Goal: Task Accomplishment & Management: Manage account settings

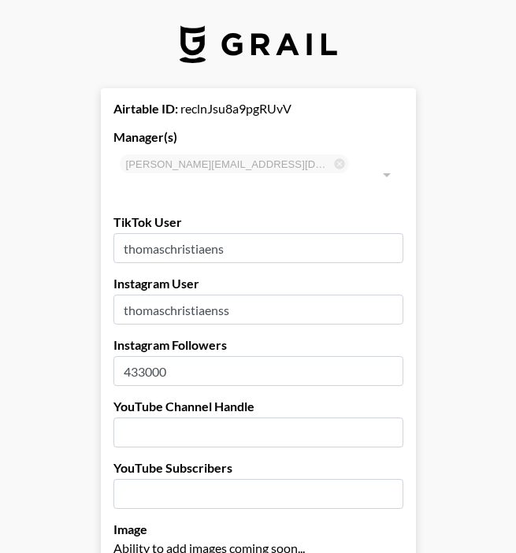
select select "USD"
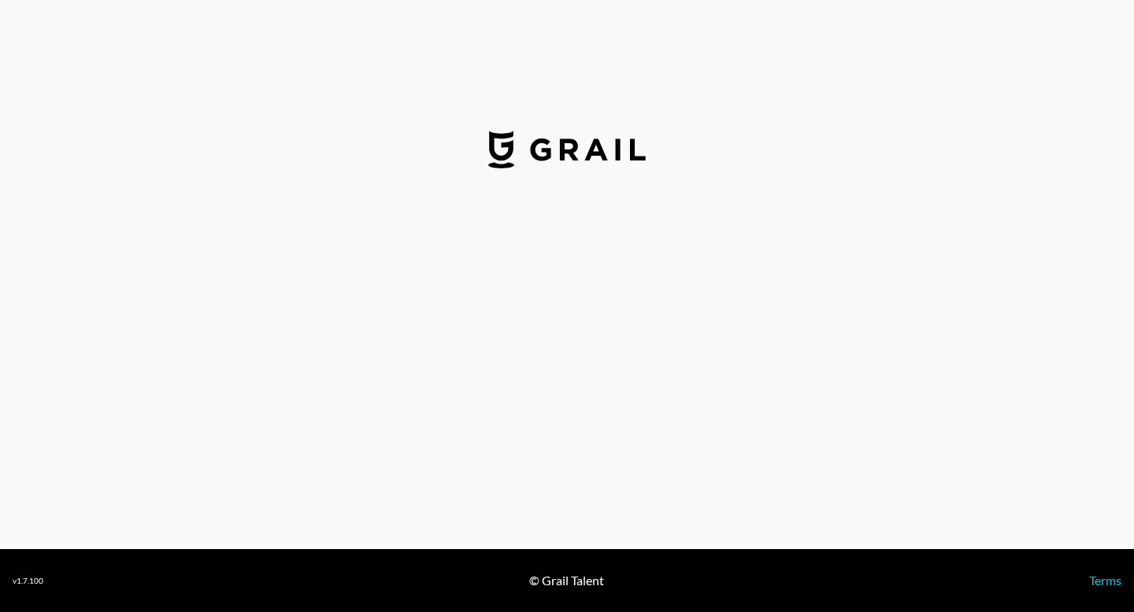
select select "USD"
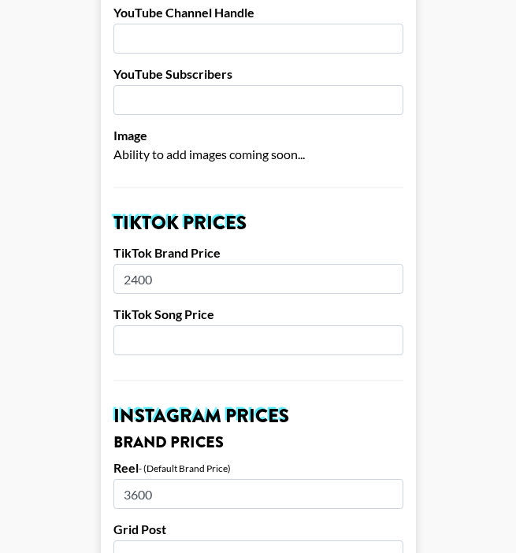
scroll to position [387, 0]
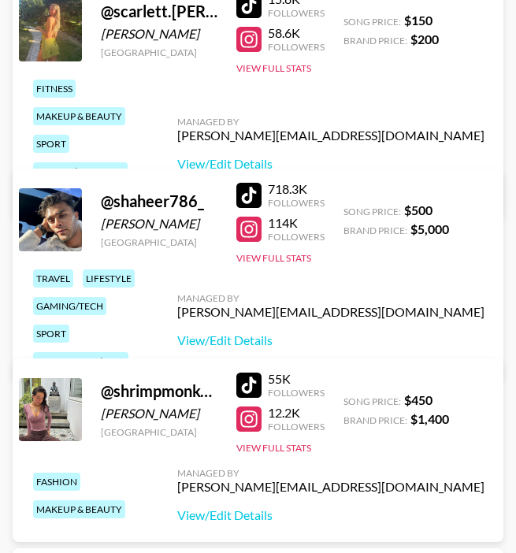
scroll to position [4924, 0]
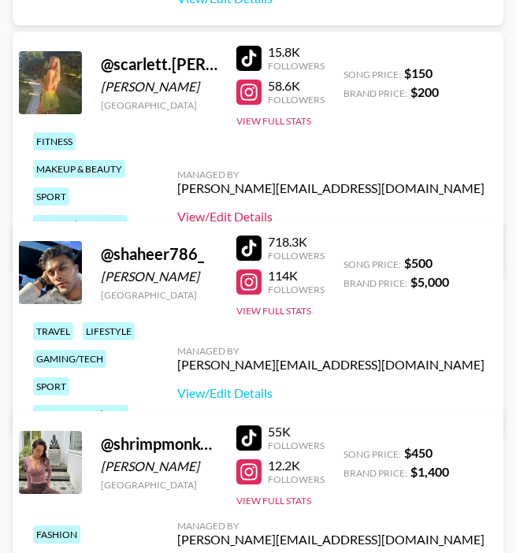
click at [368, 209] on link "View/Edit Details" at bounding box center [330, 217] width 307 height 16
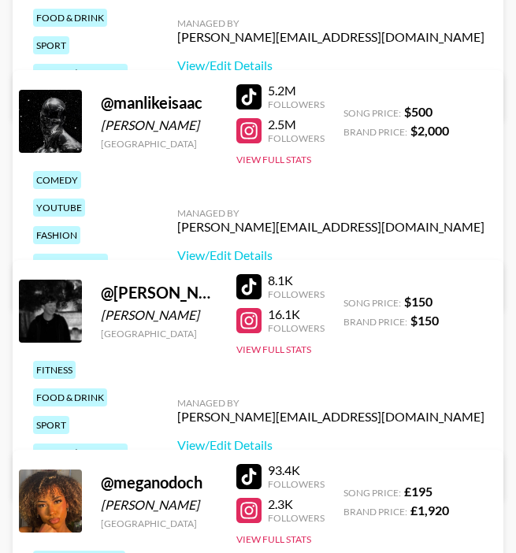
scroll to position [3390, 0]
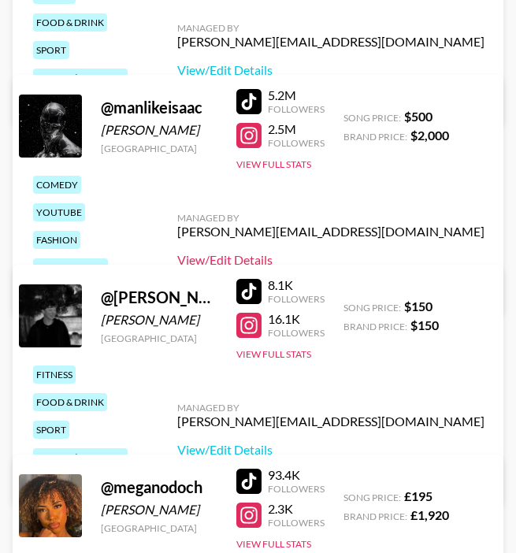
click at [382, 252] on link "View/Edit Details" at bounding box center [330, 260] width 307 height 16
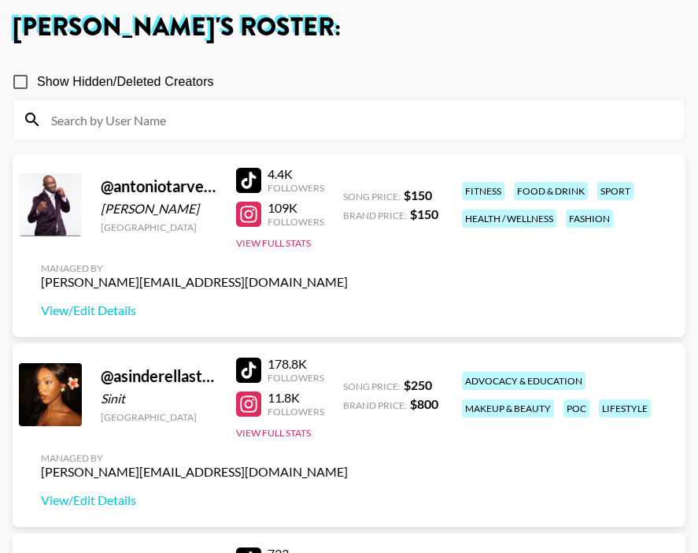
scroll to position [55, 0]
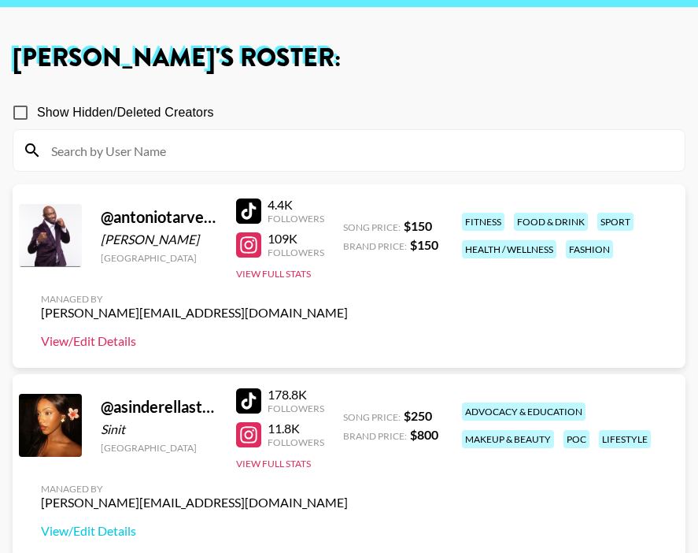
click at [58, 337] on link "View/Edit Details" at bounding box center [194, 341] width 307 height 16
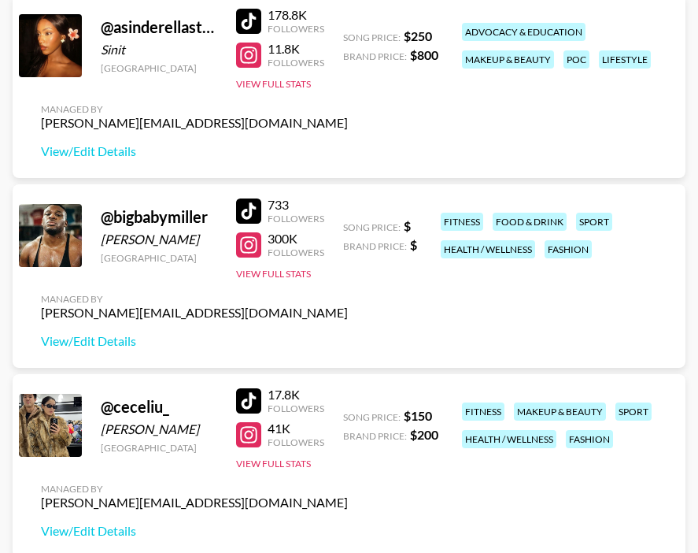
scroll to position [465, 0]
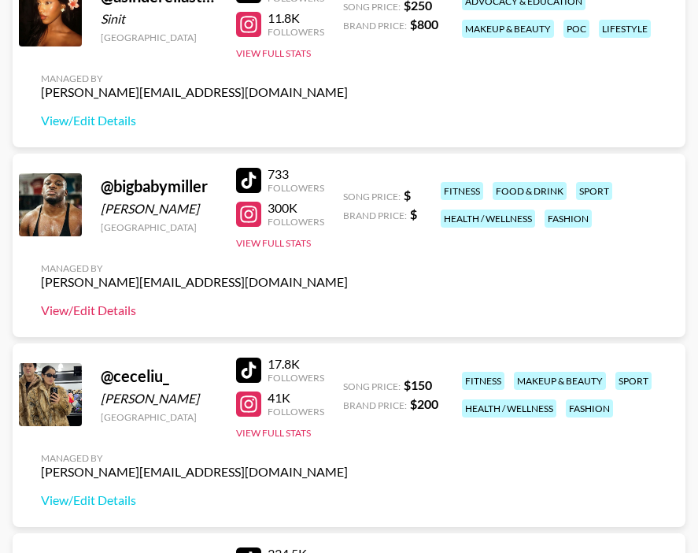
click at [109, 308] on link "View/Edit Details" at bounding box center [194, 310] width 307 height 16
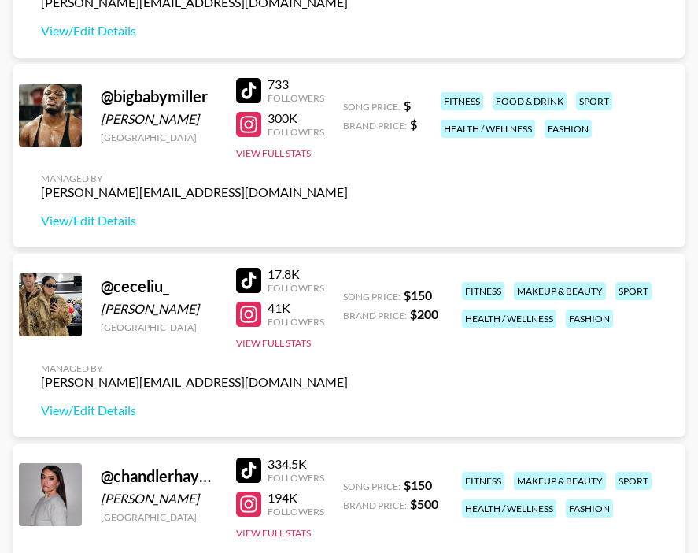
scroll to position [572, 0]
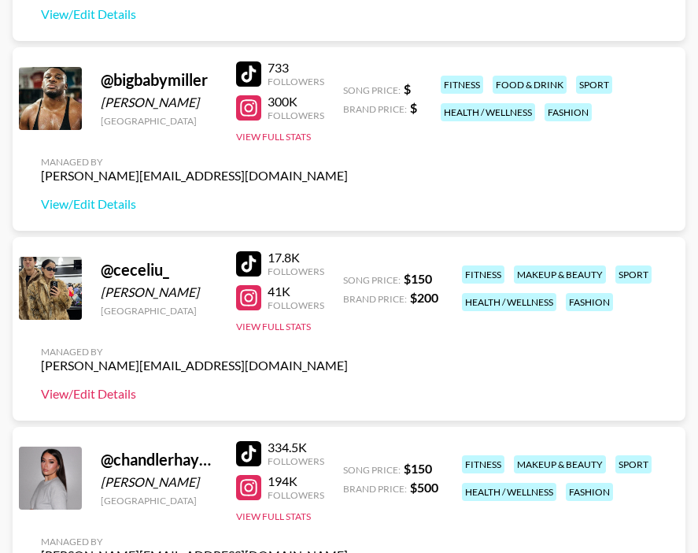
click at [103, 396] on link "View/Edit Details" at bounding box center [194, 394] width 307 height 16
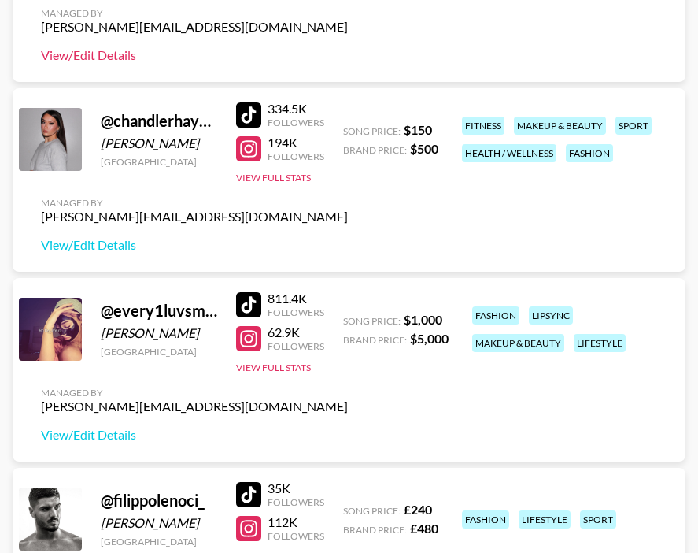
scroll to position [930, 0]
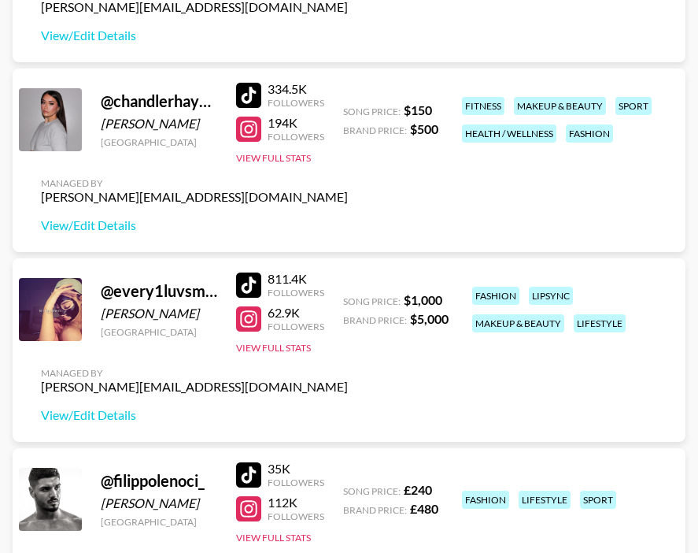
click at [248, 85] on div at bounding box center [248, 95] width 25 height 25
click at [98, 225] on link "View/Edit Details" at bounding box center [194, 225] width 307 height 16
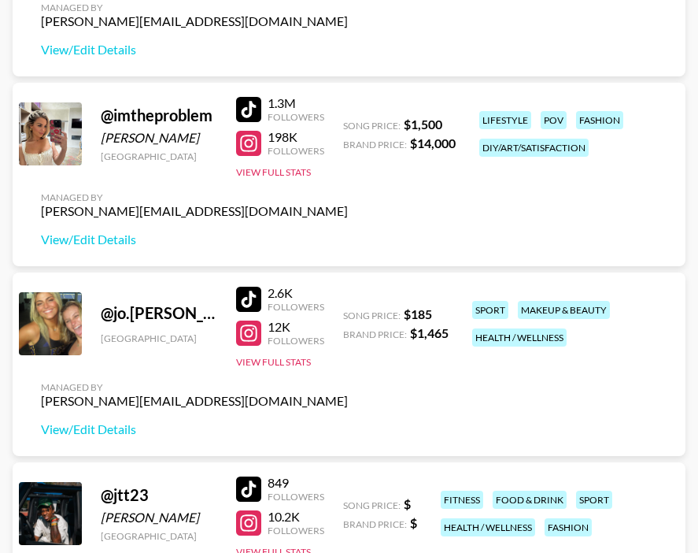
scroll to position [1676, 0]
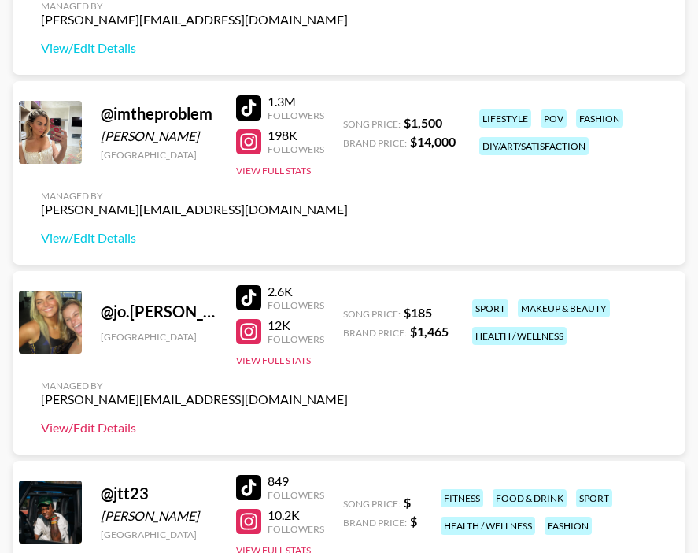
click at [123, 430] on link "View/Edit Details" at bounding box center [194, 428] width 307 height 16
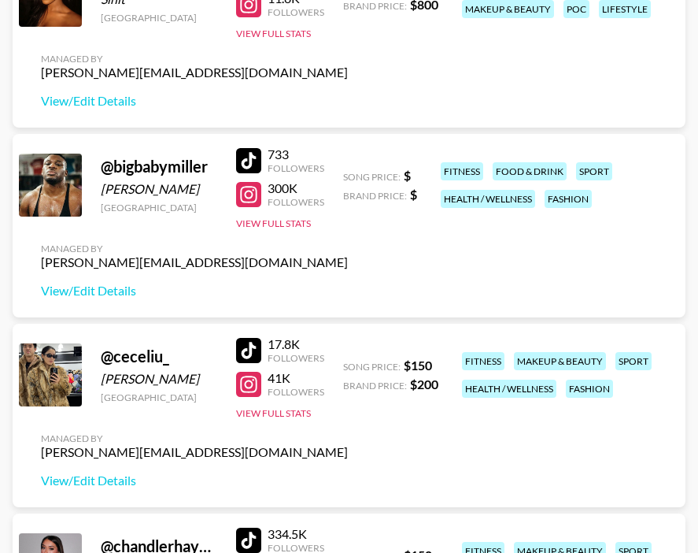
scroll to position [0, 0]
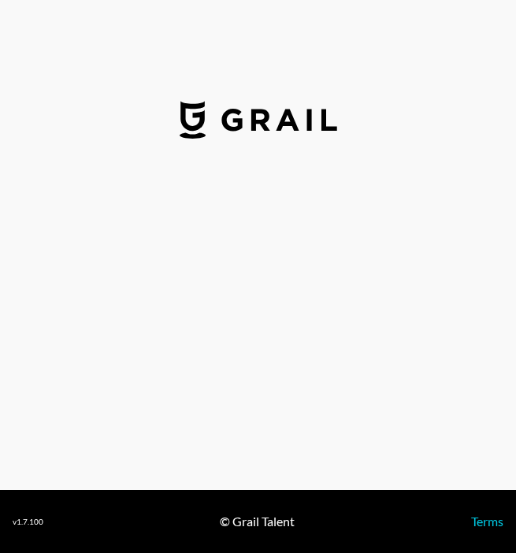
select select "USD"
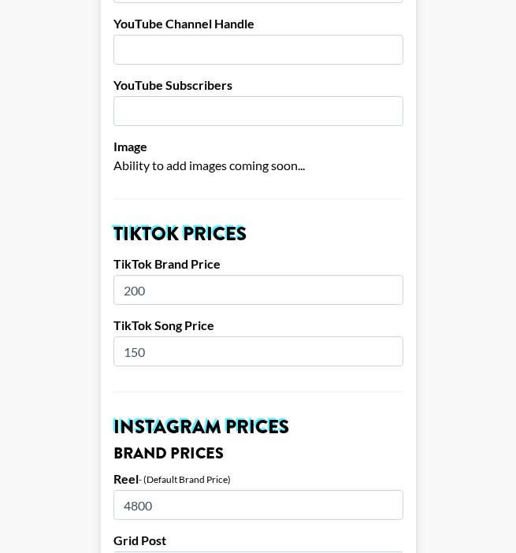
scroll to position [627, 0]
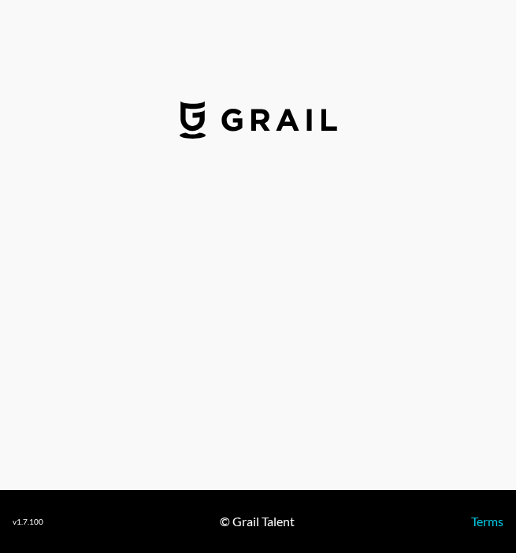
select select "USD"
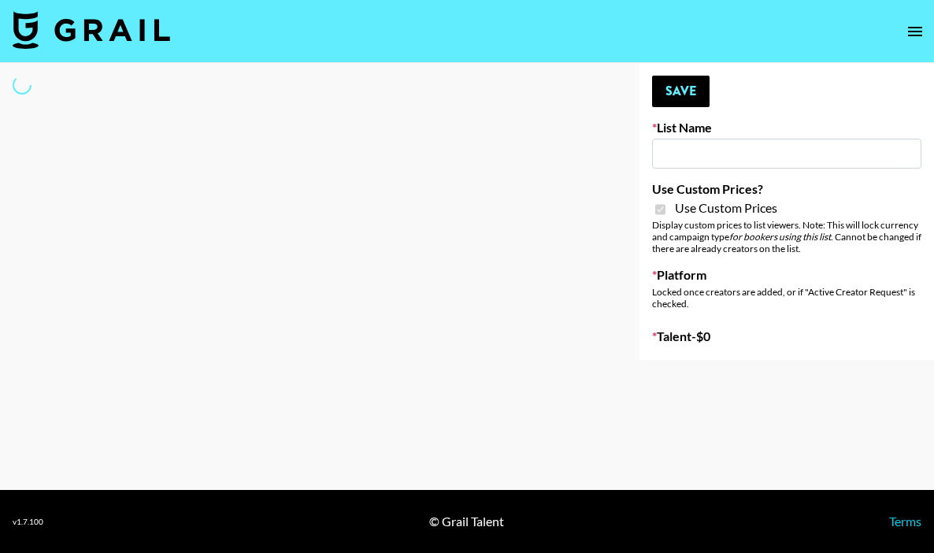
type input "Yoga/Wellness & Mindfulness Creators for [DEMOGRAPHIC_DATA]"
checkbox input "true"
select select "Brand"
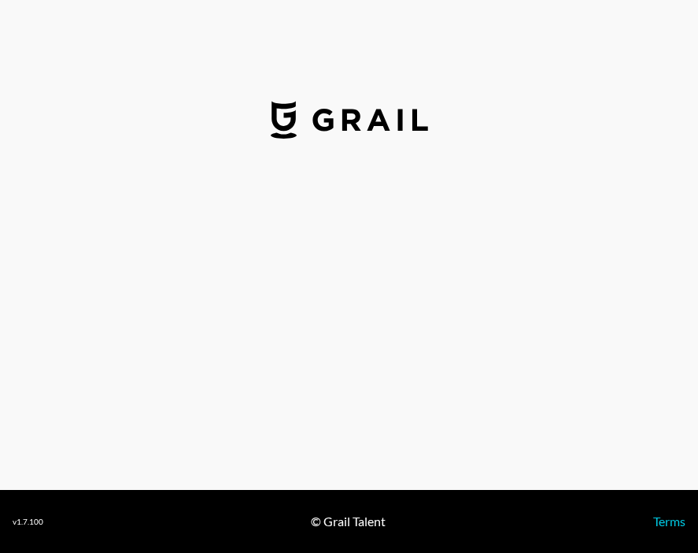
select select "USD"
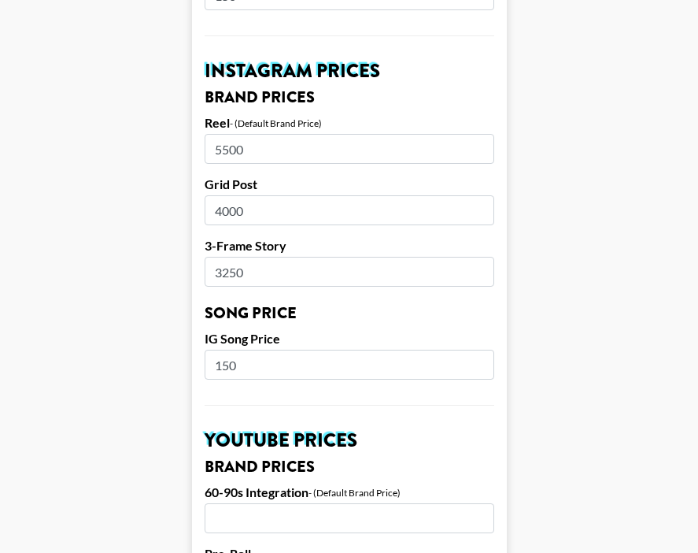
scroll to position [745, 0]
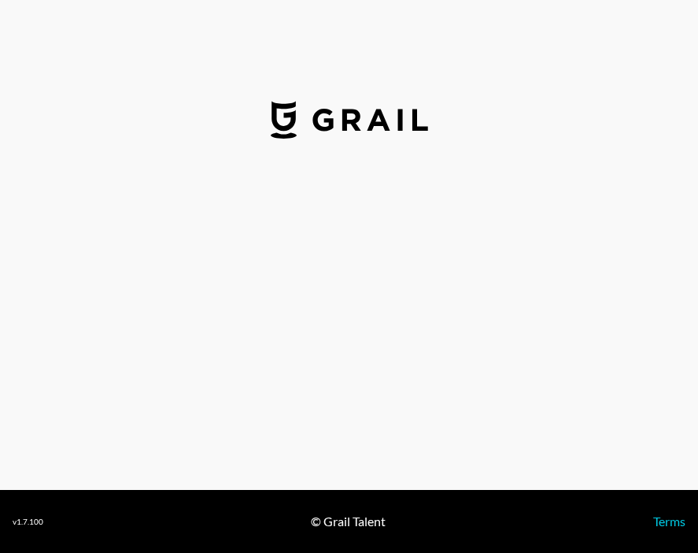
select select "USD"
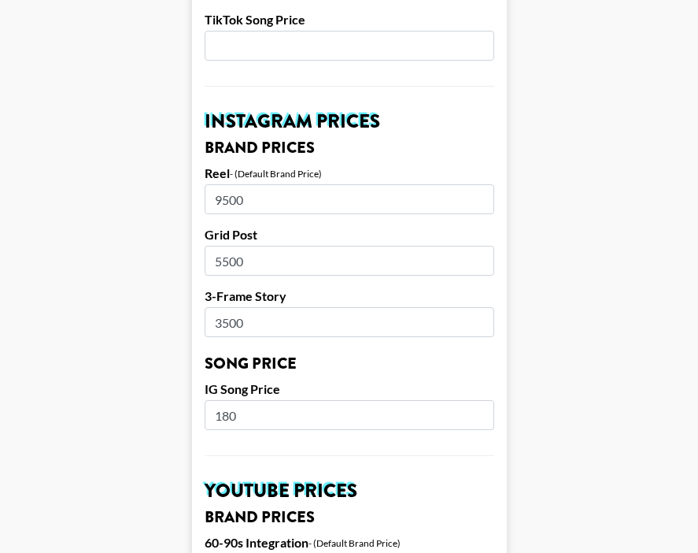
scroll to position [690, 0]
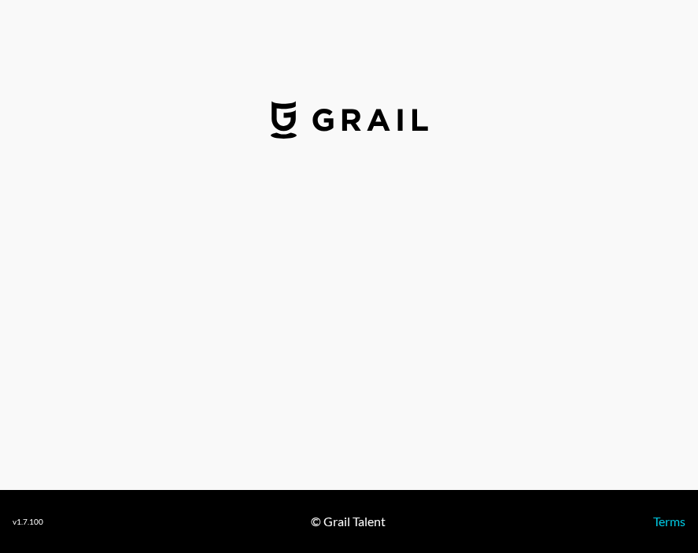
select select "USD"
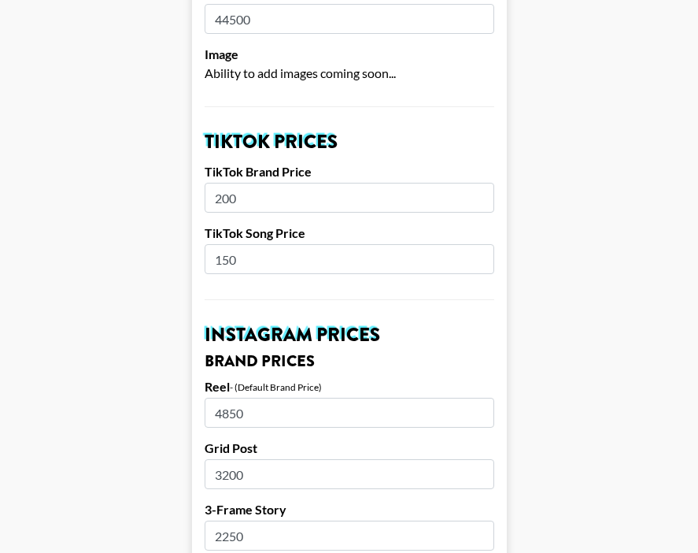
scroll to position [479, 0]
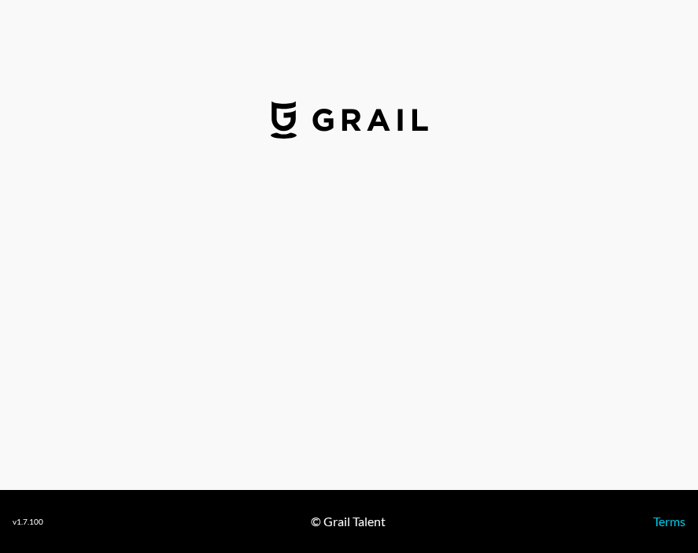
select select "USD"
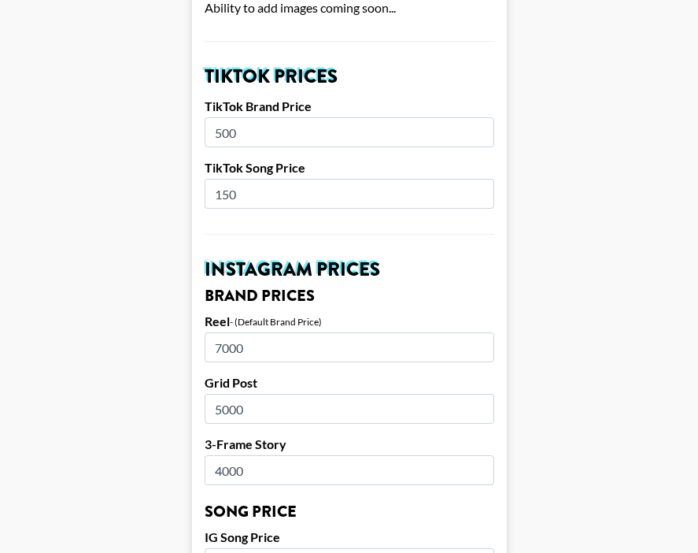
scroll to position [535, 0]
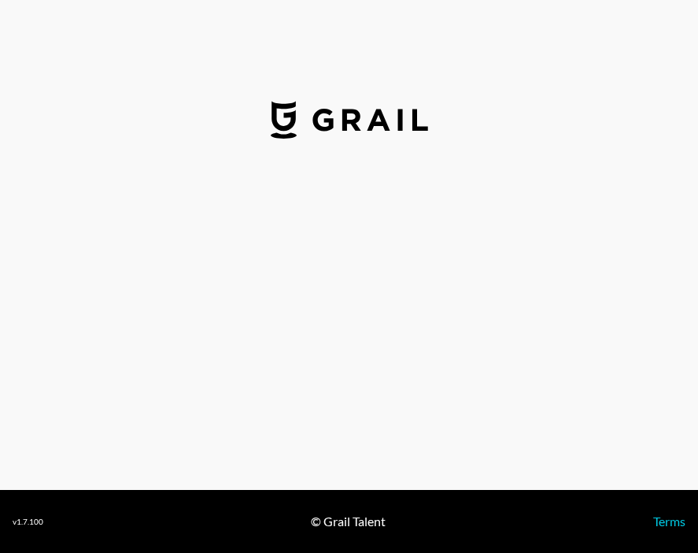
select select "USD"
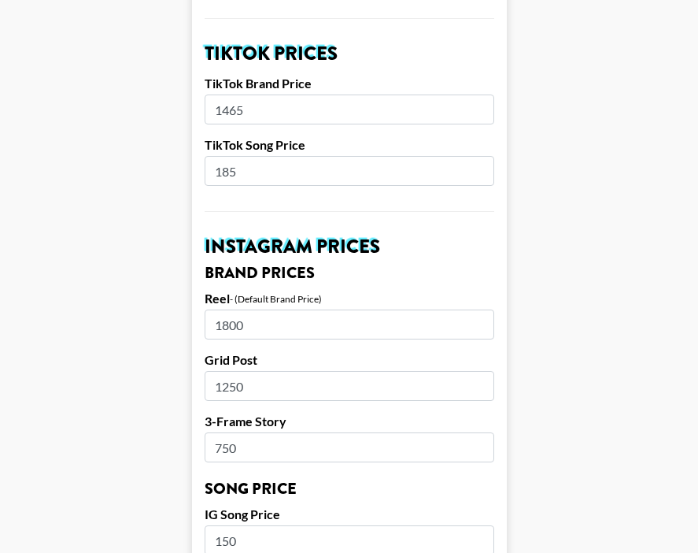
scroll to position [661, 0]
